Goal: Transaction & Acquisition: Purchase product/service

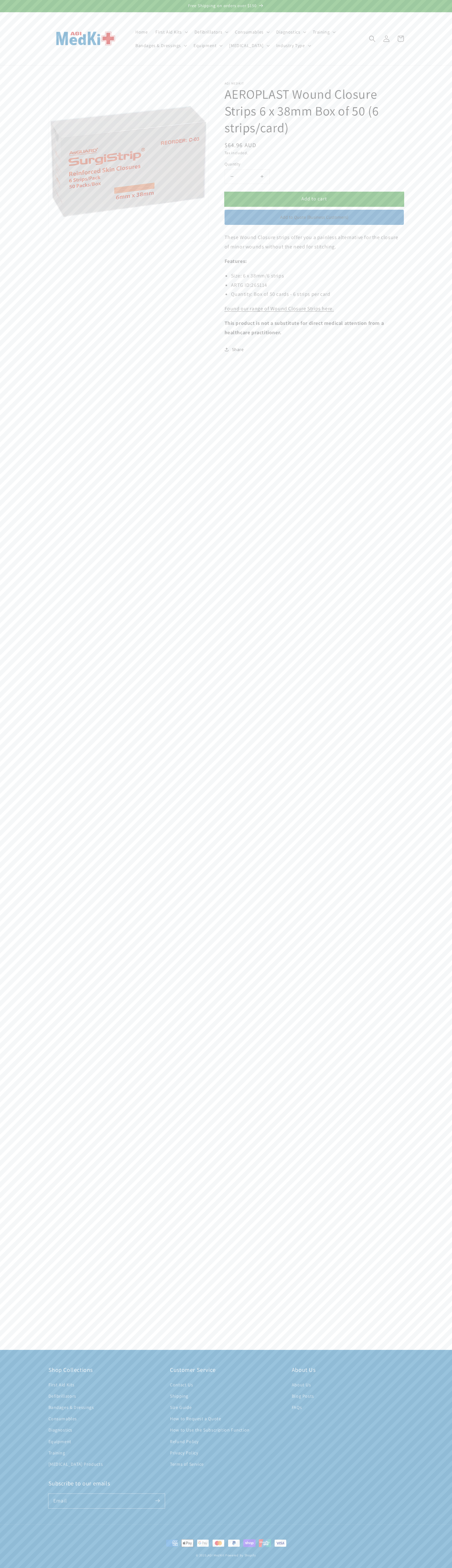
click at [314, 199] on span "Add to cart" at bounding box center [314, 198] width 26 height 6
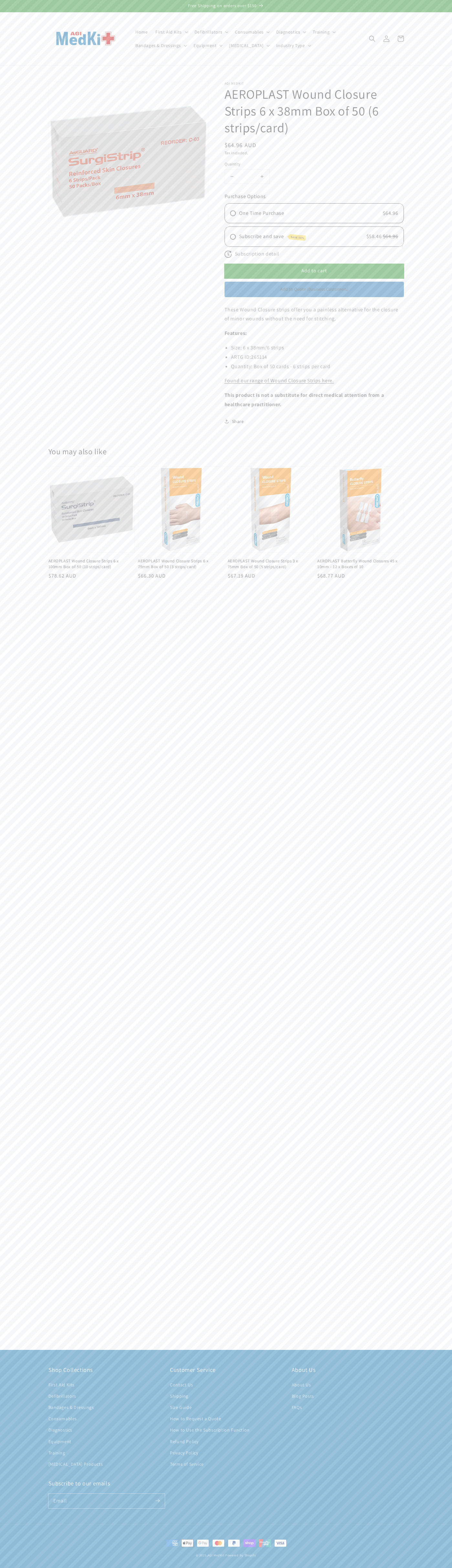
click at [49, 241] on button "Open media 1 in modal" at bounding box center [49, 241] width 0 height 0
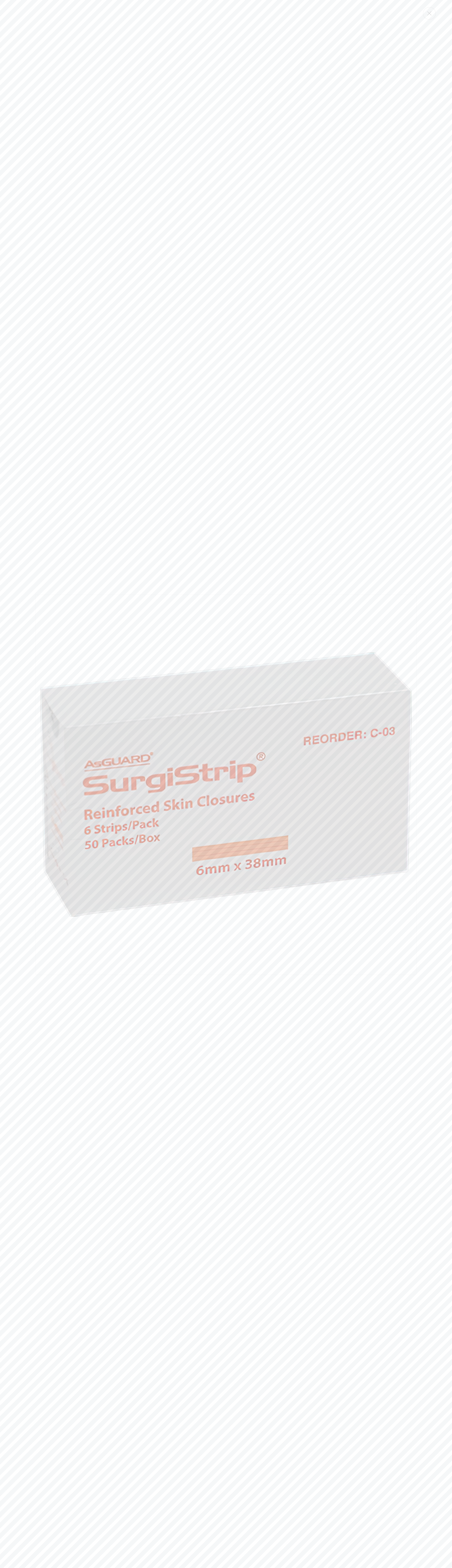
click at [429, 13] on icon "Close" at bounding box center [429, 13] width 4 height 4
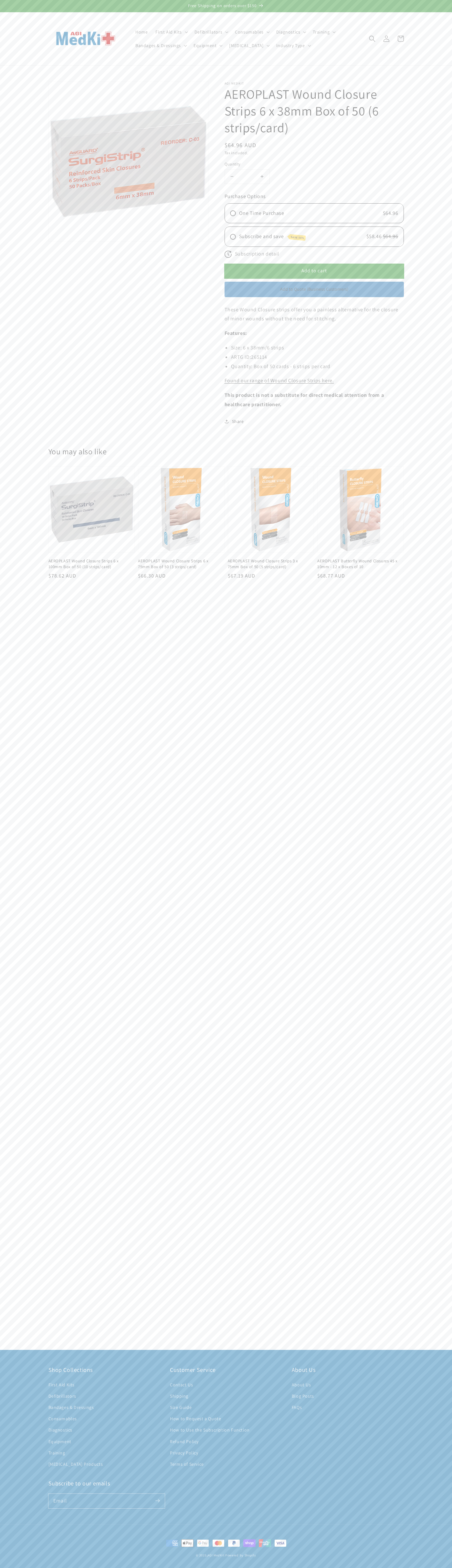
click at [242, 145] on span "$64.96 AUD" at bounding box center [240, 145] width 32 height 7
click at [247, 177] on input "*" at bounding box center [247, 177] width 15 height 14
